Goal: Task Accomplishment & Management: Manage account settings

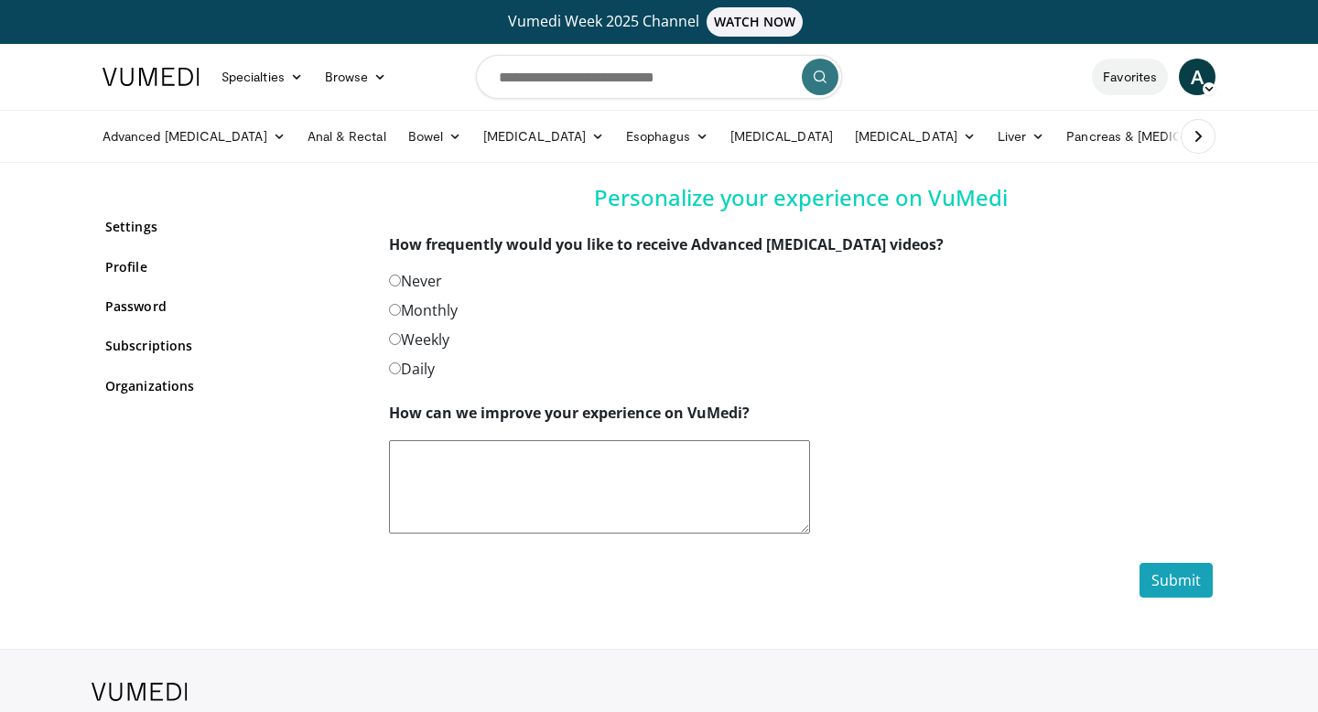
click at [1141, 78] on link "Favorites" at bounding box center [1130, 77] width 76 height 37
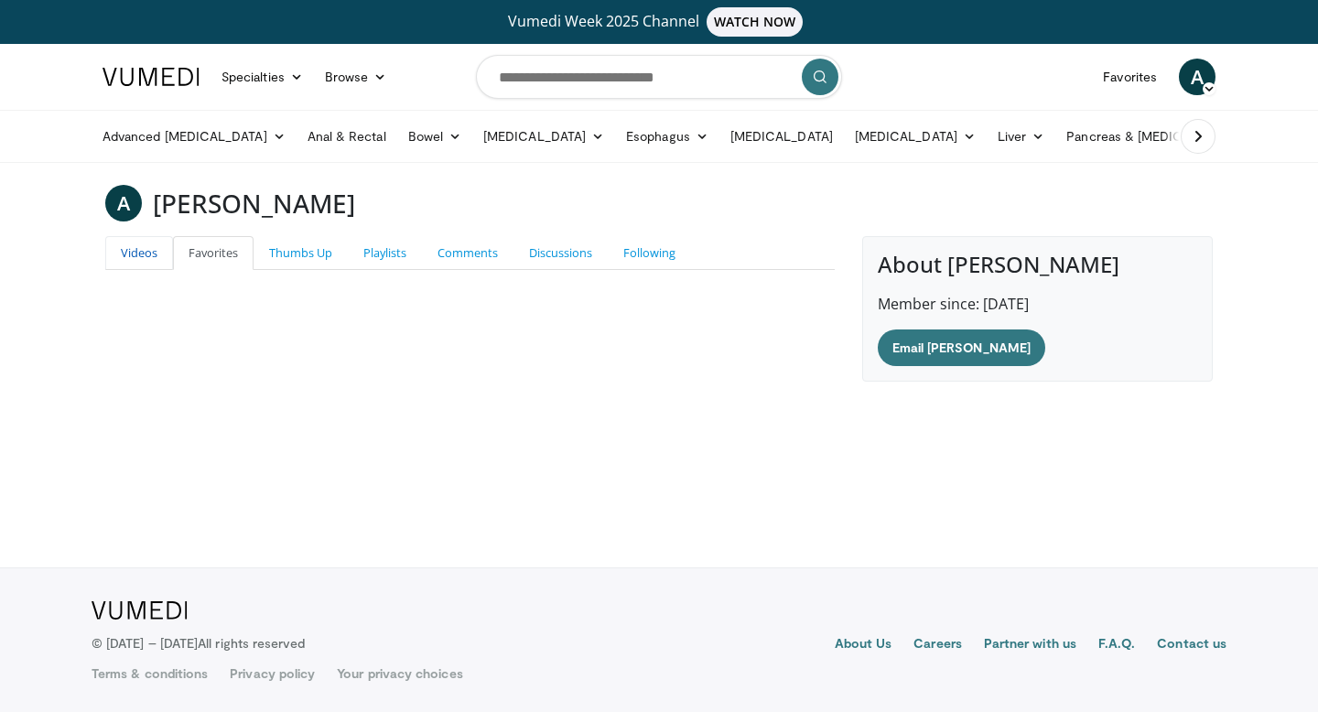
click at [146, 264] on link "Videos" at bounding box center [139, 253] width 68 height 34
click at [292, 74] on icon at bounding box center [296, 76] width 13 height 13
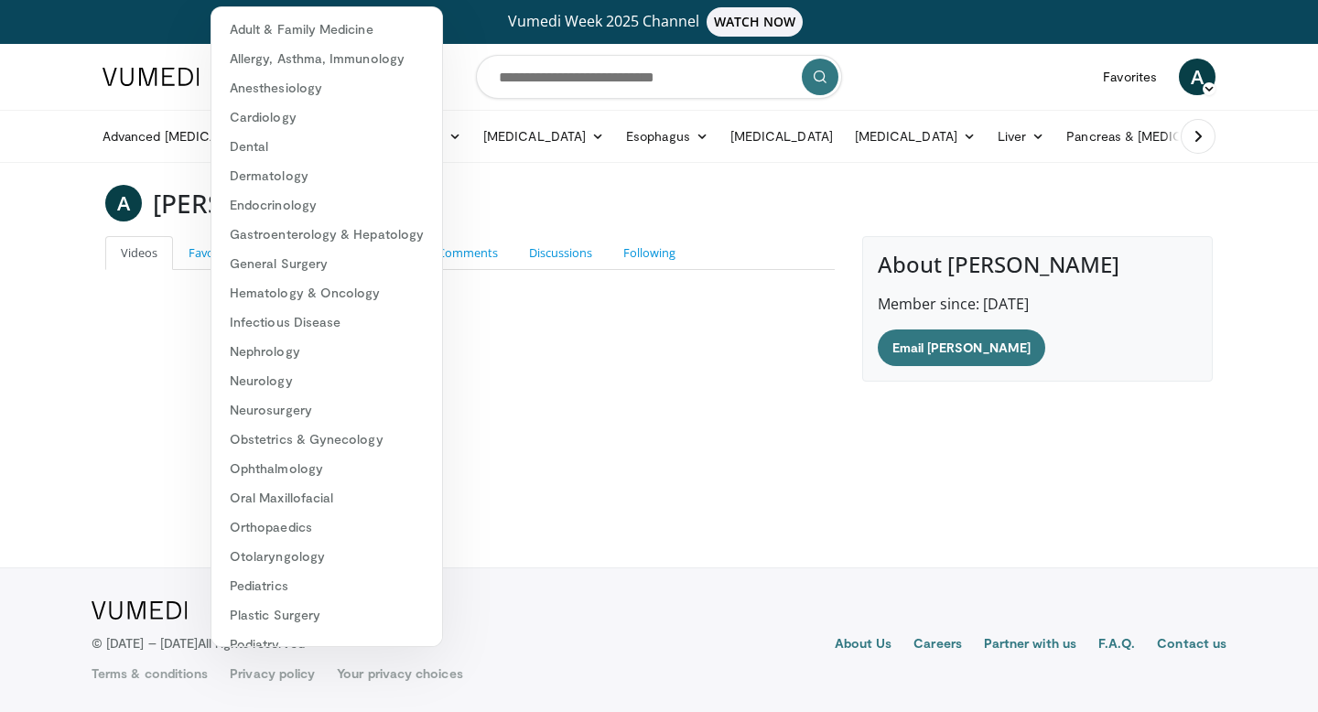
click at [1205, 86] on icon at bounding box center [1208, 88] width 13 height 13
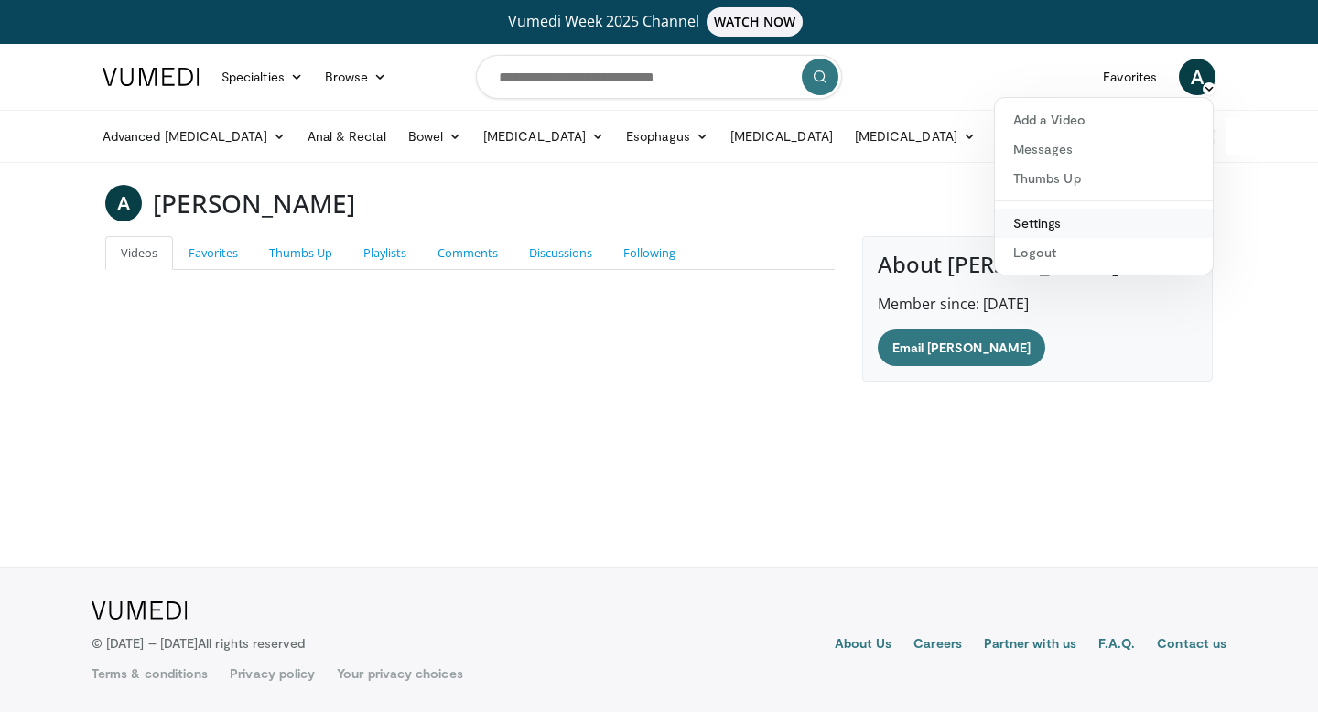
click at [1099, 217] on link "Settings" at bounding box center [1104, 223] width 218 height 29
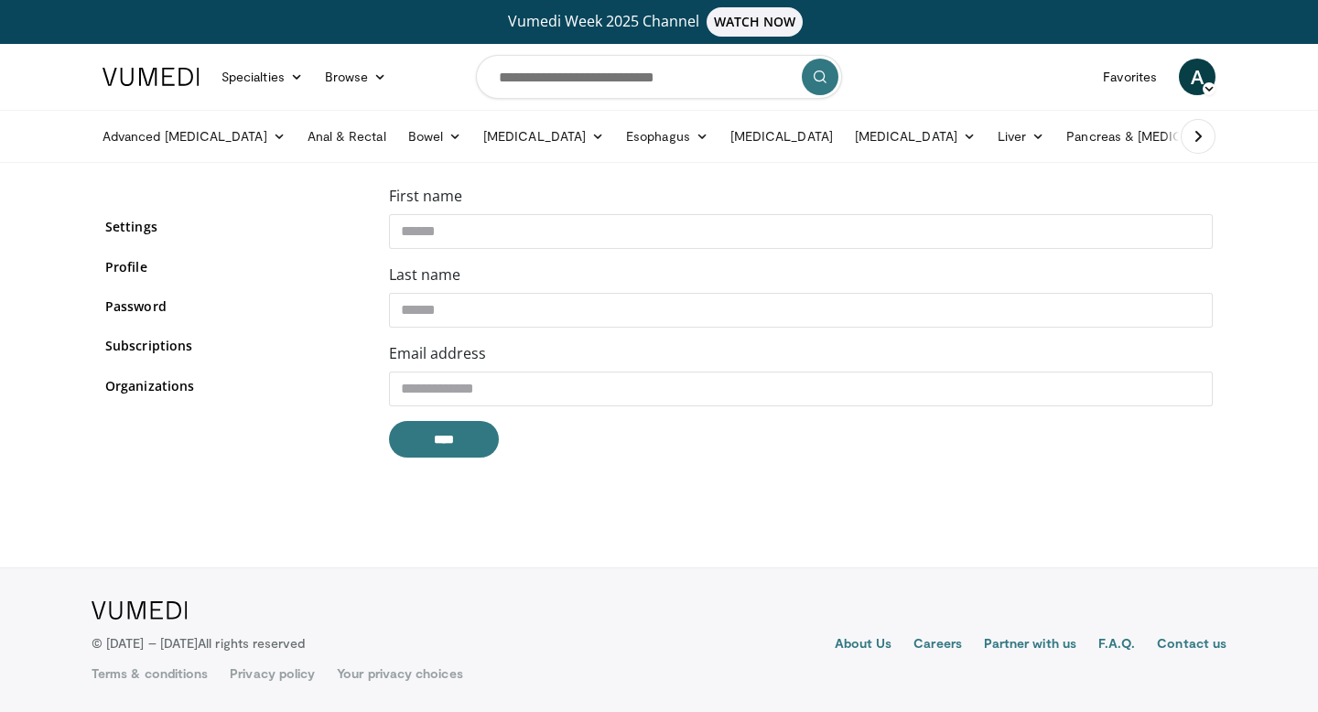
click at [178, 356] on div "Settings Profile Password Subscriptions Organizations" at bounding box center [233, 317] width 256 height 221
click at [178, 348] on link "Subscriptions" at bounding box center [233, 345] width 256 height 19
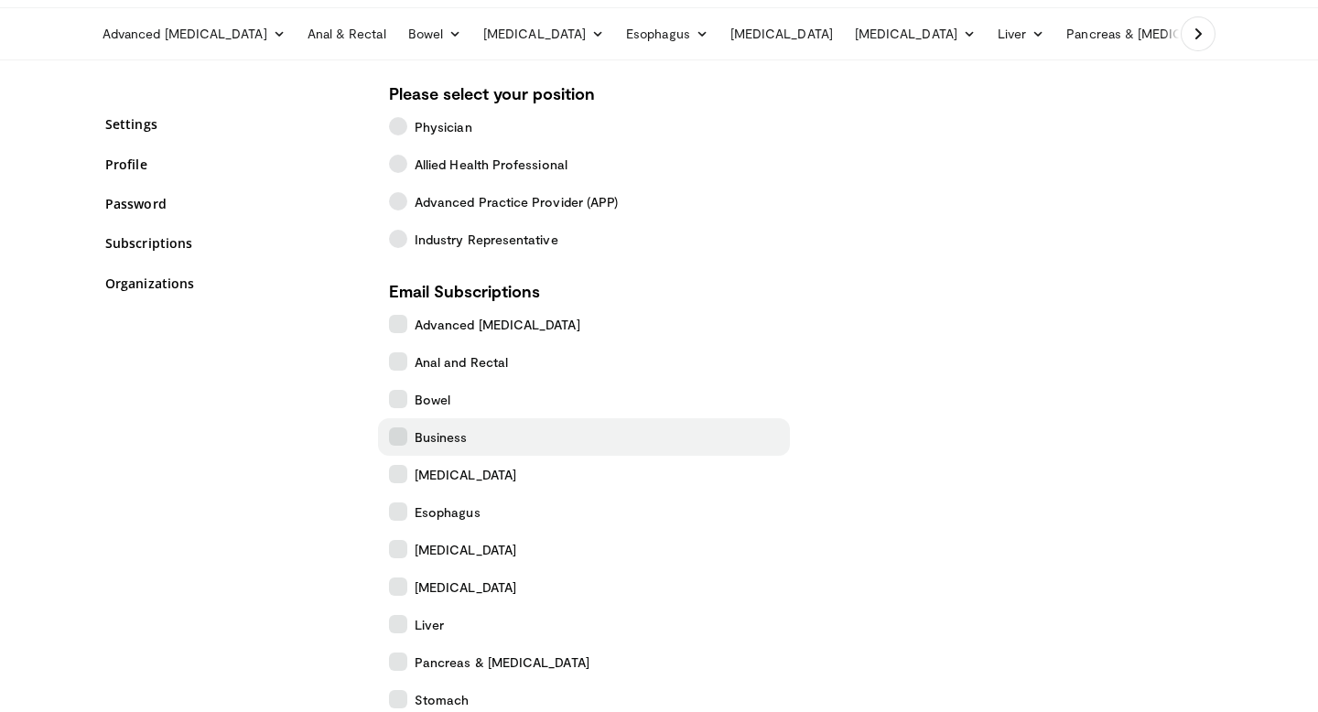
scroll to position [76, 0]
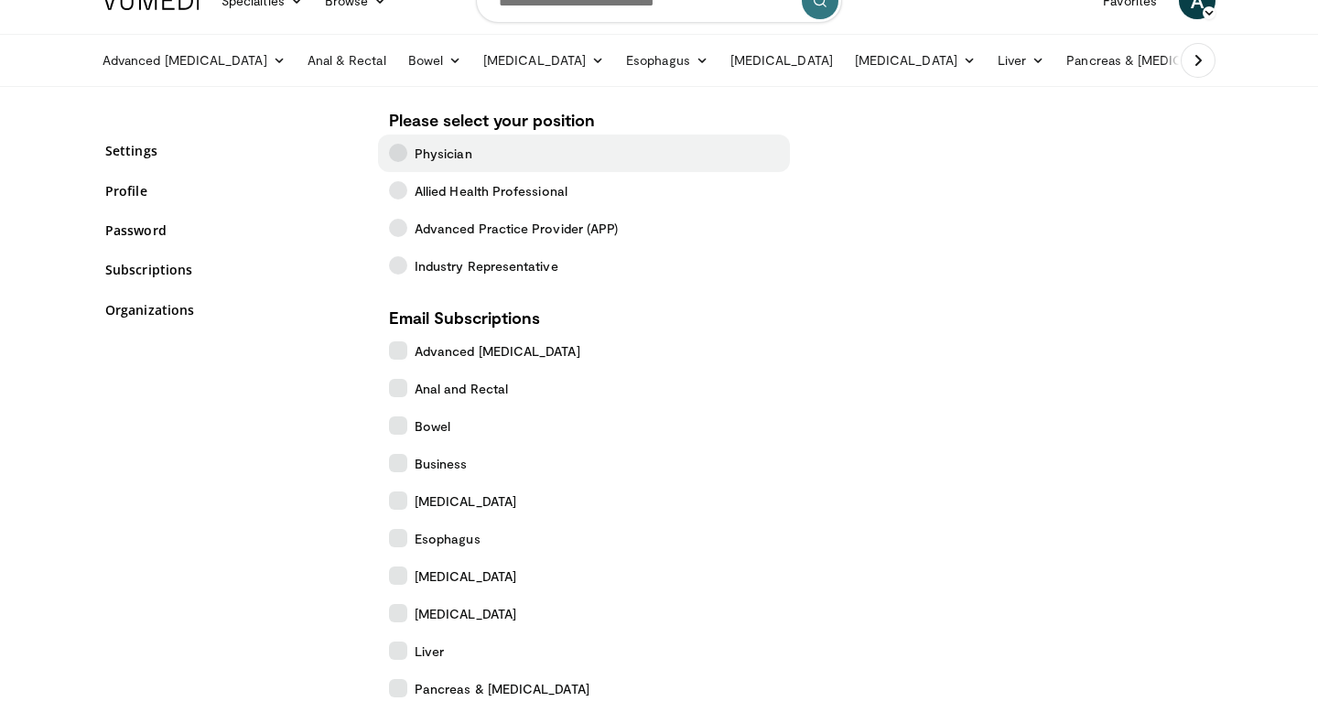
click at [433, 161] on span "Physician" at bounding box center [444, 153] width 58 height 19
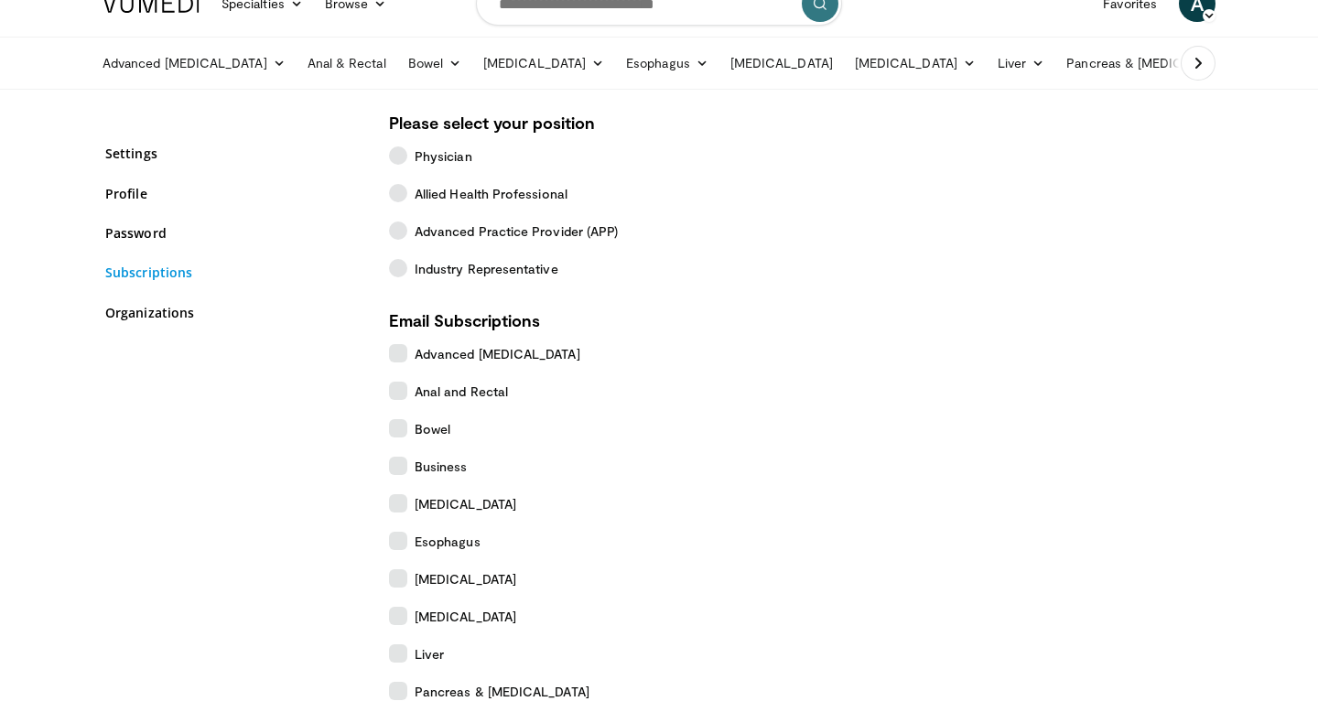
scroll to position [0, 0]
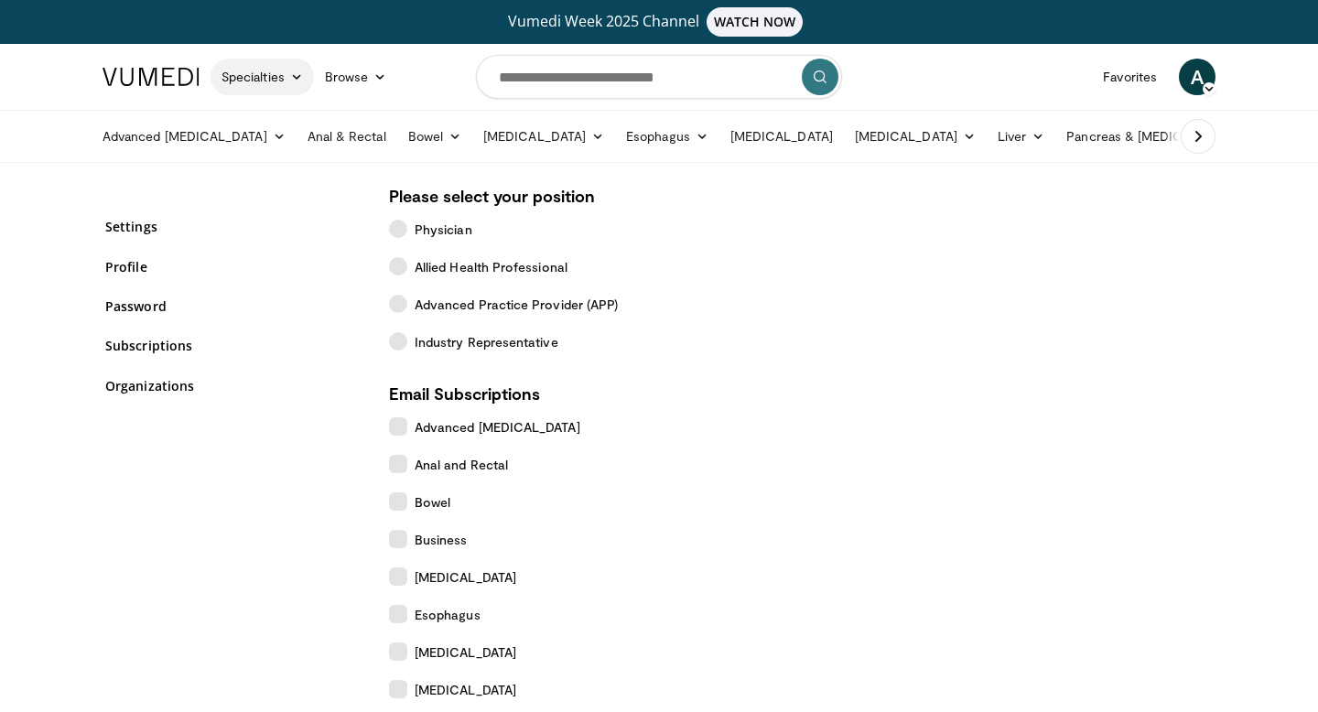
click at [273, 79] on link "Specialties" at bounding box center [261, 77] width 103 height 37
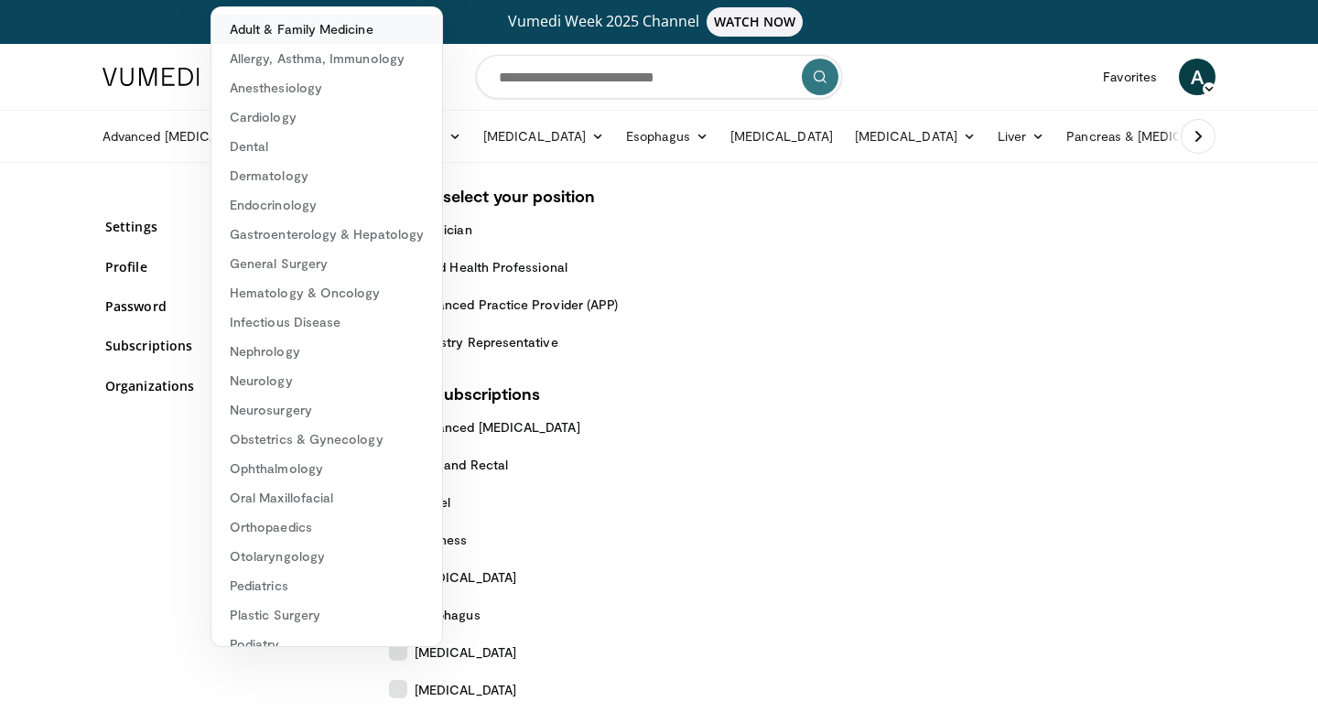
click at [307, 30] on link "Adult & Family Medicine" at bounding box center [326, 29] width 231 height 29
